Goal: Check status: Check status

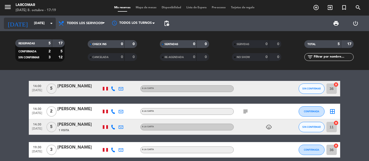
click at [36, 23] on input "[DATE]" at bounding box center [53, 23] width 45 height 9
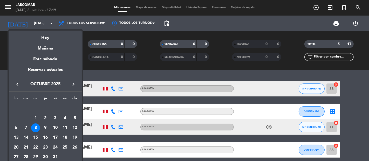
click at [44, 125] on div "9" at bounding box center [45, 128] width 9 height 9
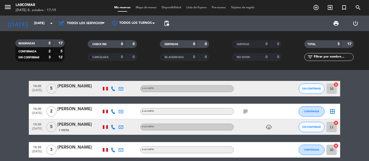
type input "[DEMOGRAPHIC_DATA][DATE]"
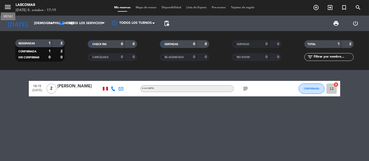
click at [10, 11] on button "menu" at bounding box center [8, 8] width 8 height 10
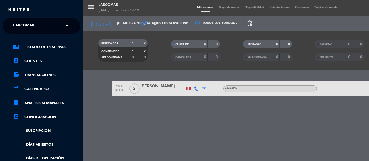
click at [64, 28] on span at bounding box center [68, 26] width 9 height 11
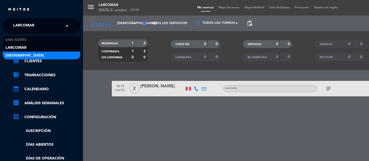
click at [51, 52] on div "[GEOGRAPHIC_DATA]" at bounding box center [41, 56] width 77 height 8
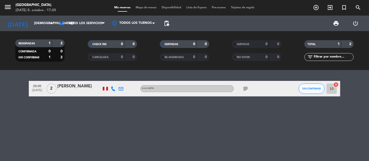
click at [16, 105] on div "20:00 [DATE] 2 [PERSON_NAME] A la carta subject SIN CONFIRMAR 10 cancel" at bounding box center [184, 115] width 369 height 91
click at [9, 7] on icon "menu" at bounding box center [8, 7] width 8 height 8
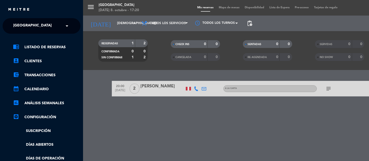
click at [45, 28] on div "× [GEOGRAPHIC_DATA]" at bounding box center [35, 26] width 48 height 11
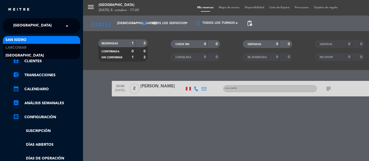
click at [43, 40] on div "San Isidro" at bounding box center [41, 40] width 77 height 8
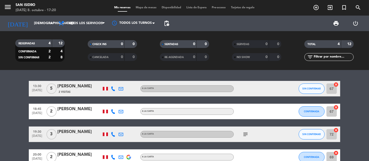
click at [7, 82] on bookings-row "13:30 [DATE] 5 [PERSON_NAME] 2 Visitas A la carta SIN CONFIRMAR 67 cancel 18:45…" at bounding box center [184, 123] width 369 height 84
click at [18, 112] on bookings-row "13:30 [DATE] 5 [PERSON_NAME] 2 Visitas A la carta SIN CONFIRMAR 67 cancel 18:45…" at bounding box center [184, 123] width 369 height 84
click at [0, 124] on bookings-row "13:30 [DATE] 5 [PERSON_NAME] 2 Visitas A la carta SIN CONFIRMAR 67 cancel 18:45…" at bounding box center [184, 123] width 369 height 84
click at [0, 157] on bookings-row "13:30 [DATE] 5 [PERSON_NAME] 2 Visitas A la carta SIN CONFIRMAR 67 cancel 18:45…" at bounding box center [184, 123] width 369 height 84
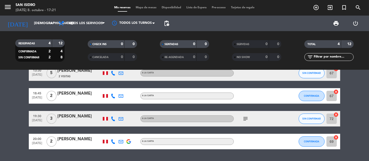
scroll to position [30, 0]
